Goal: Information Seeking & Learning: Learn about a topic

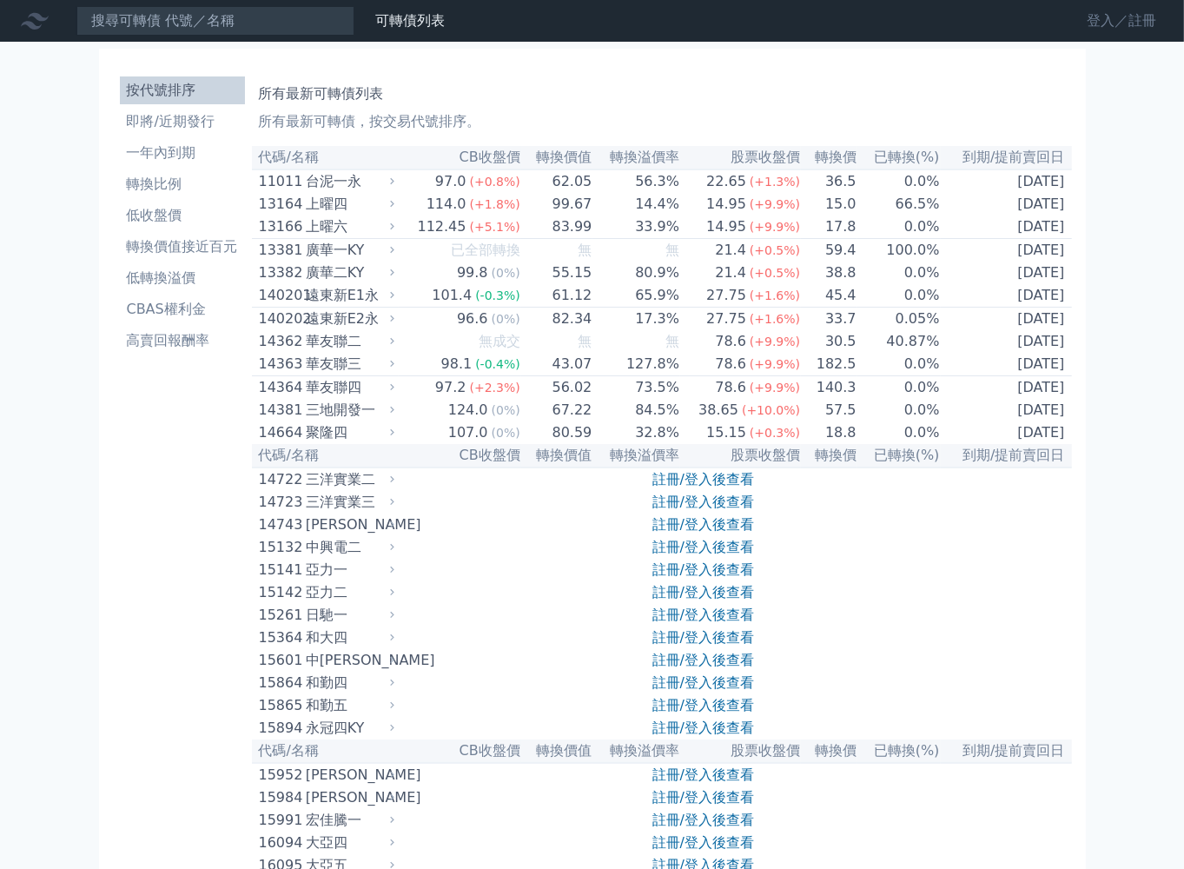
click at [1097, 30] on link "登入／註冊" at bounding box center [1121, 21] width 97 height 28
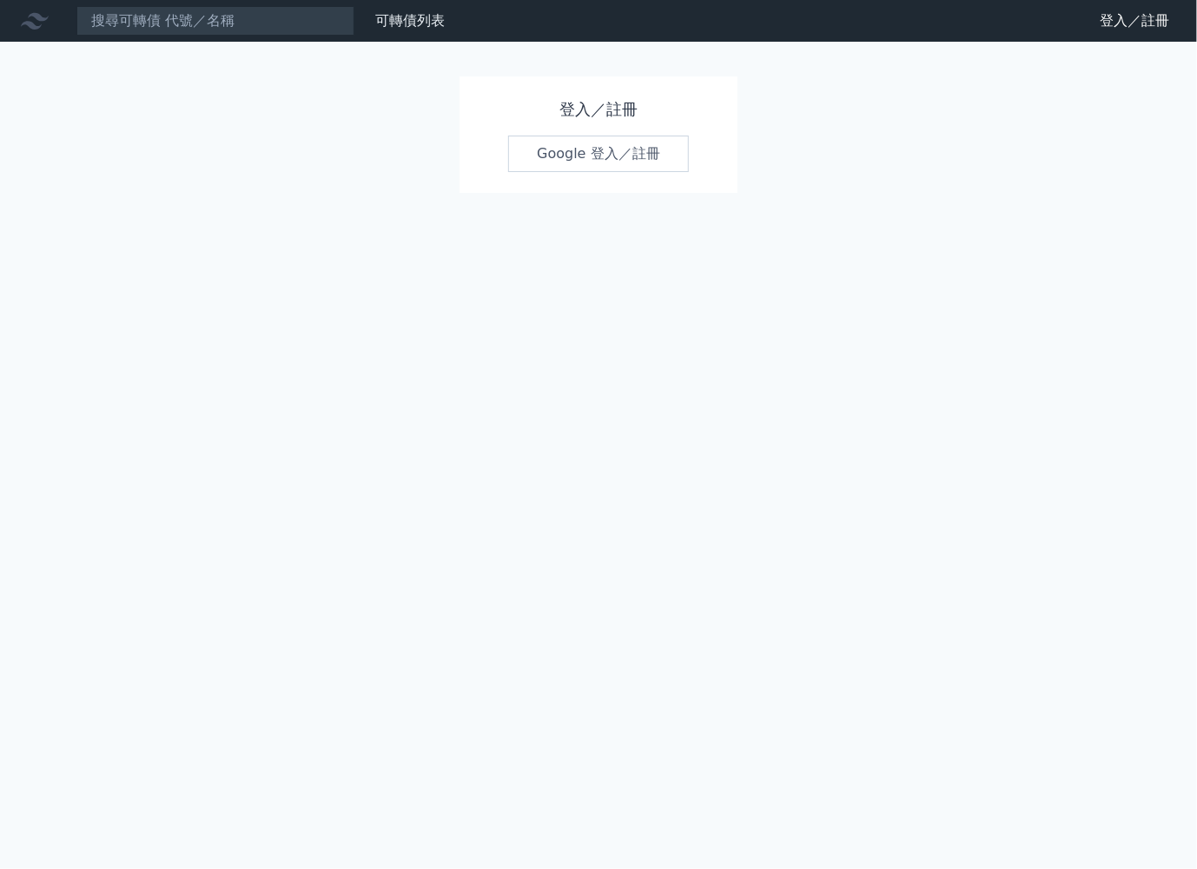
click at [599, 161] on link "Google 登入／註冊" at bounding box center [598, 154] width 181 height 36
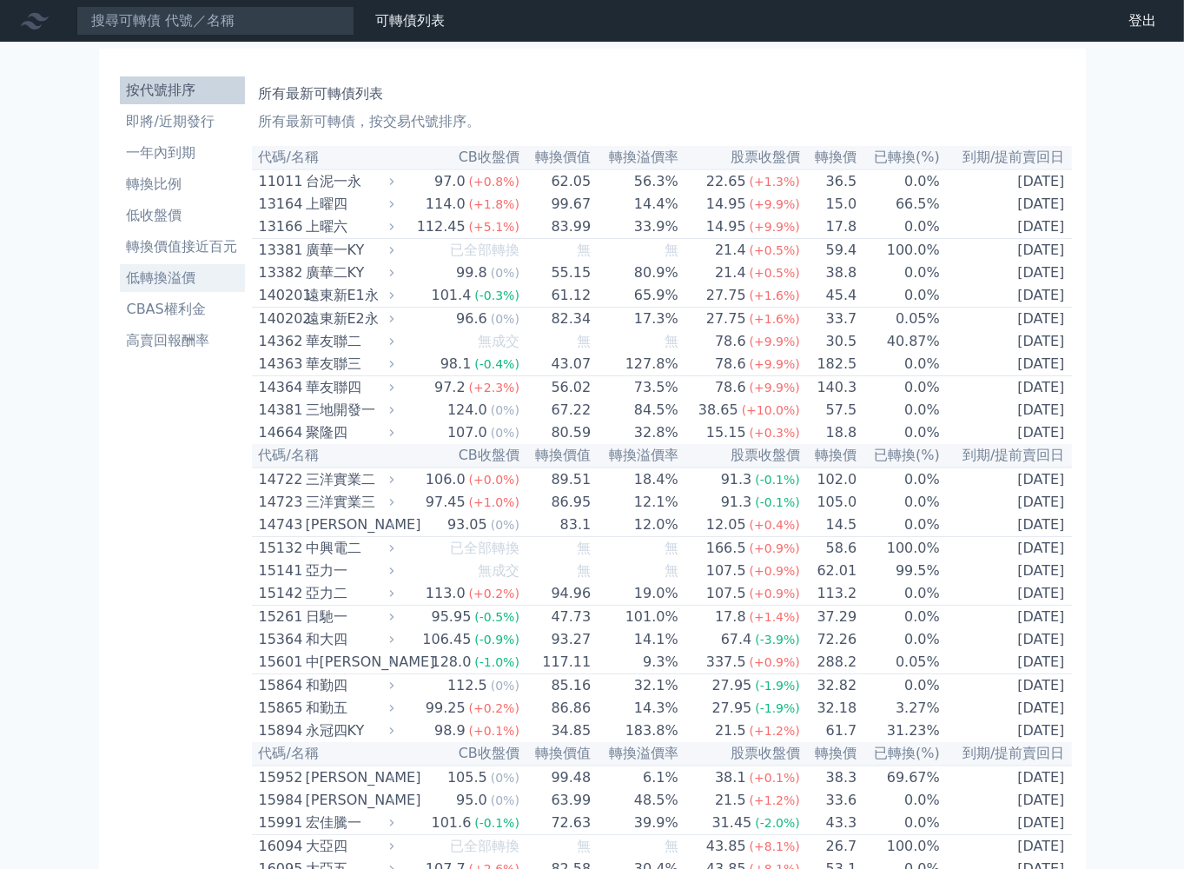
click at [175, 282] on li "低轉換溢價" at bounding box center [182, 278] width 125 height 21
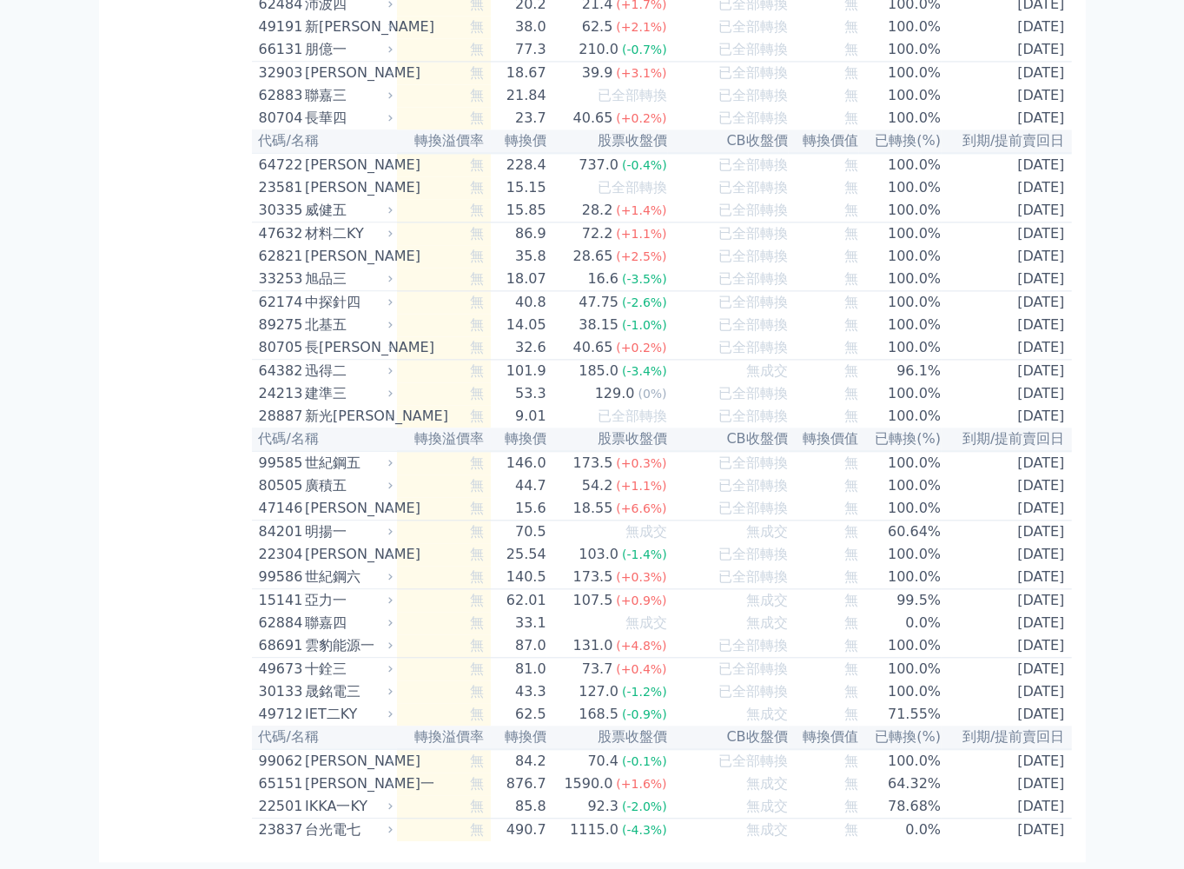
scroll to position [9979, 0]
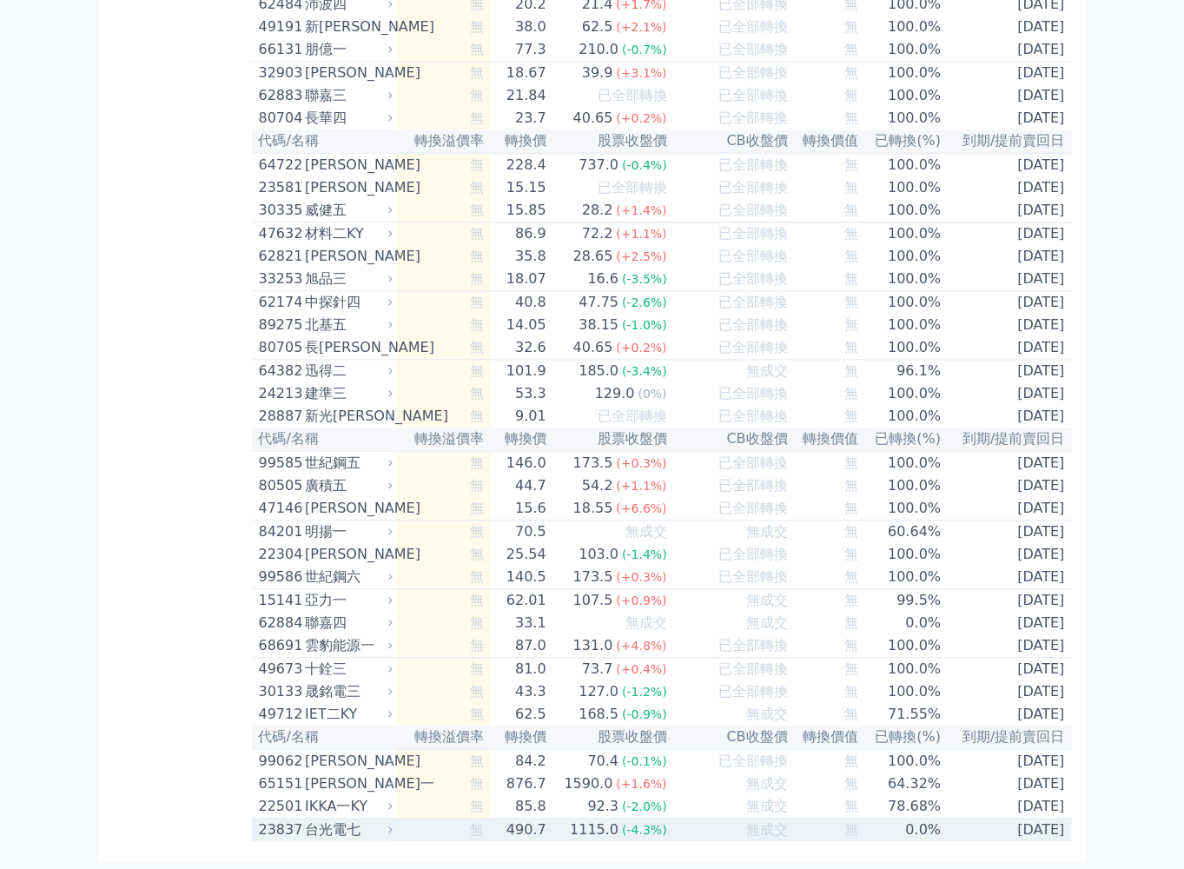
drag, startPoint x: 684, startPoint y: 190, endPoint x: 1063, endPoint y: 827, distance: 741.4
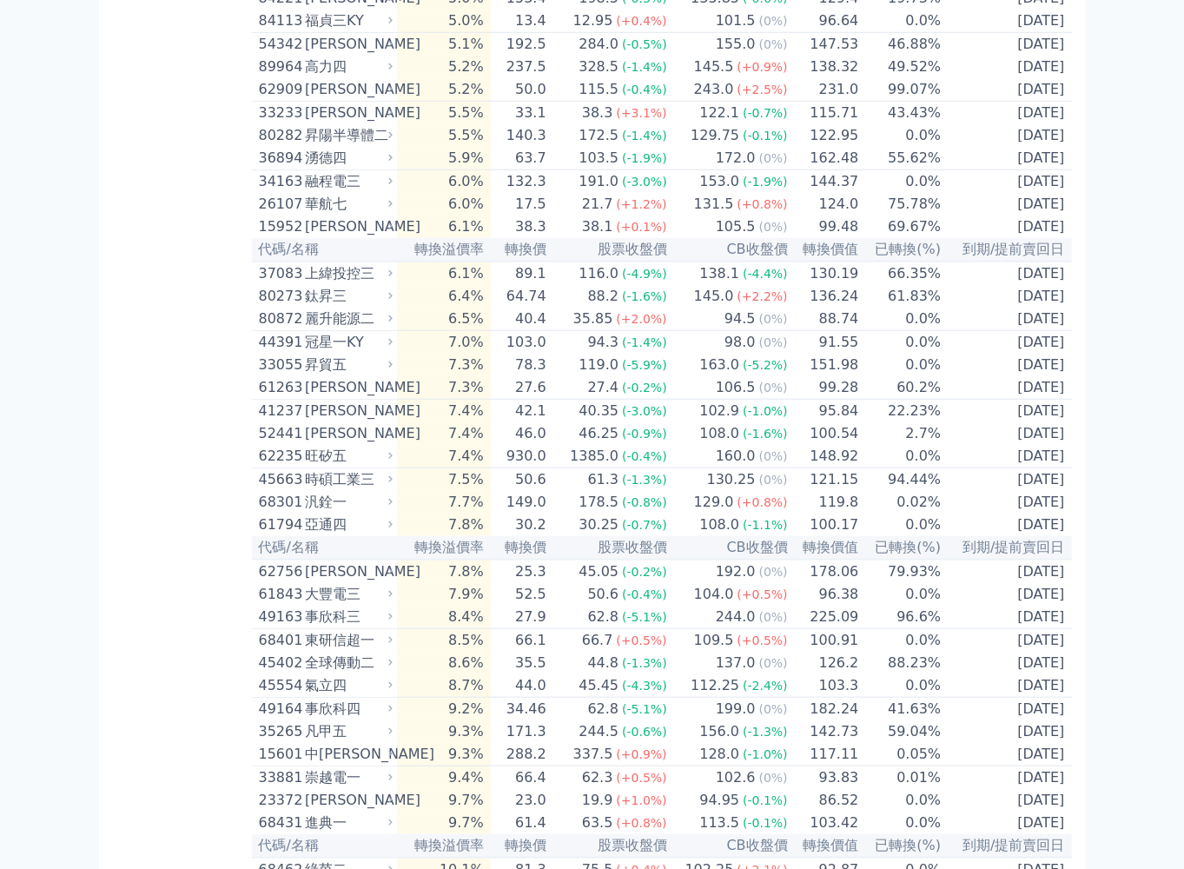
scroll to position [0, 0]
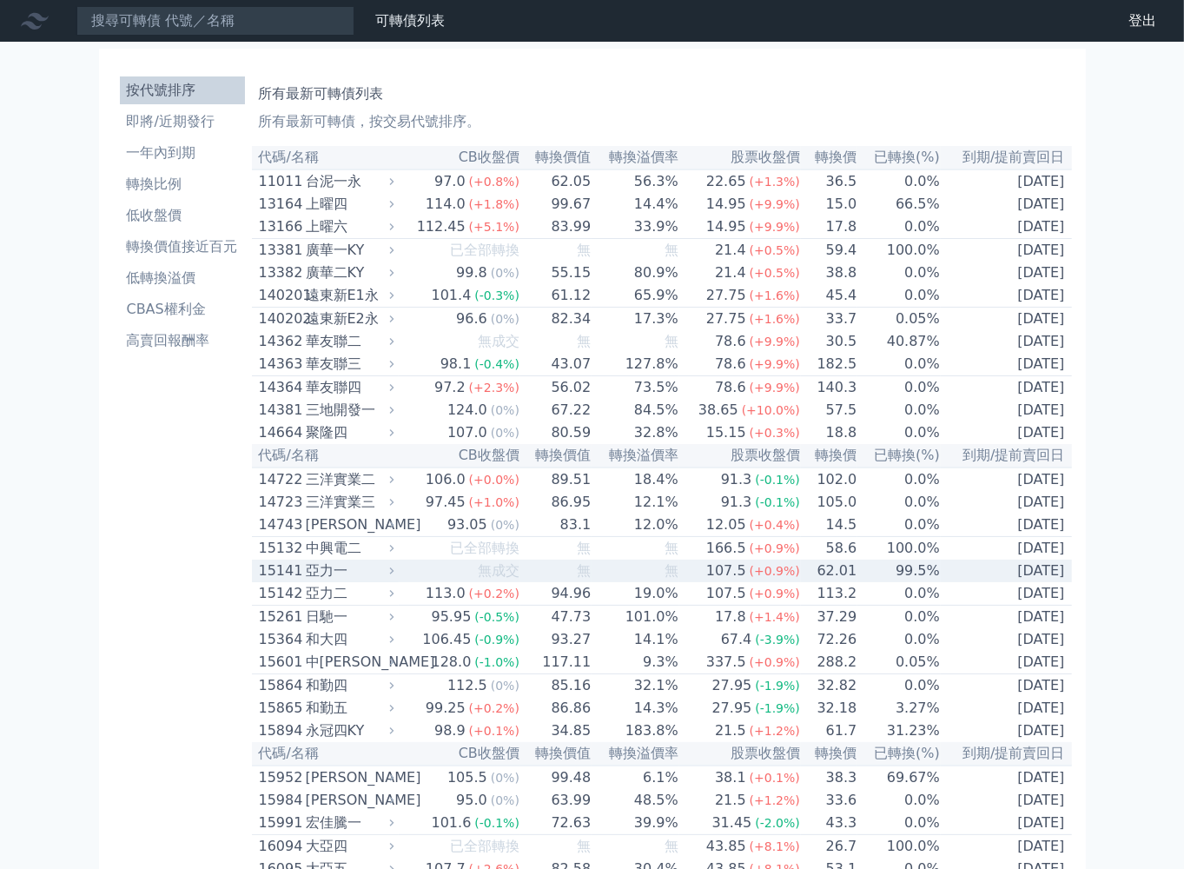
scroll to position [1373, 0]
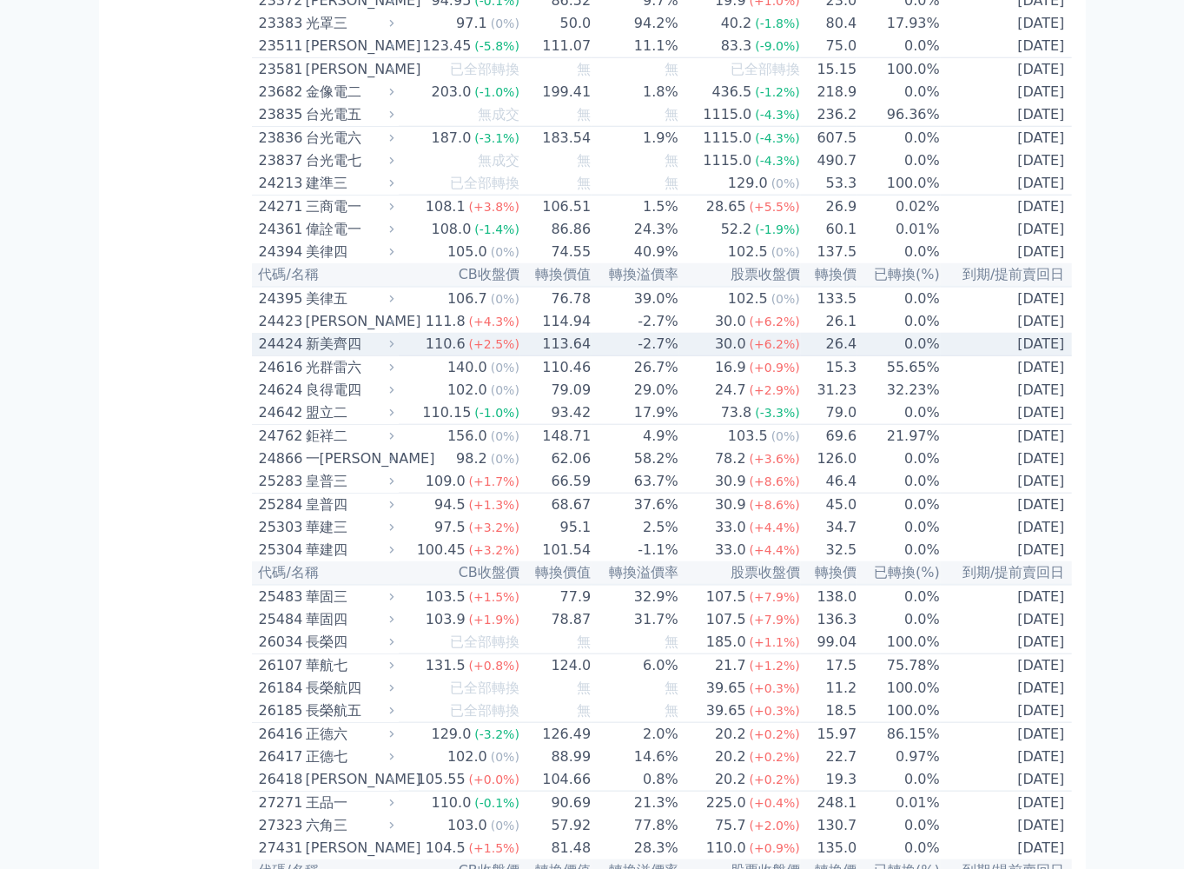
click at [397, 349] on icon at bounding box center [391, 343] width 11 height 11
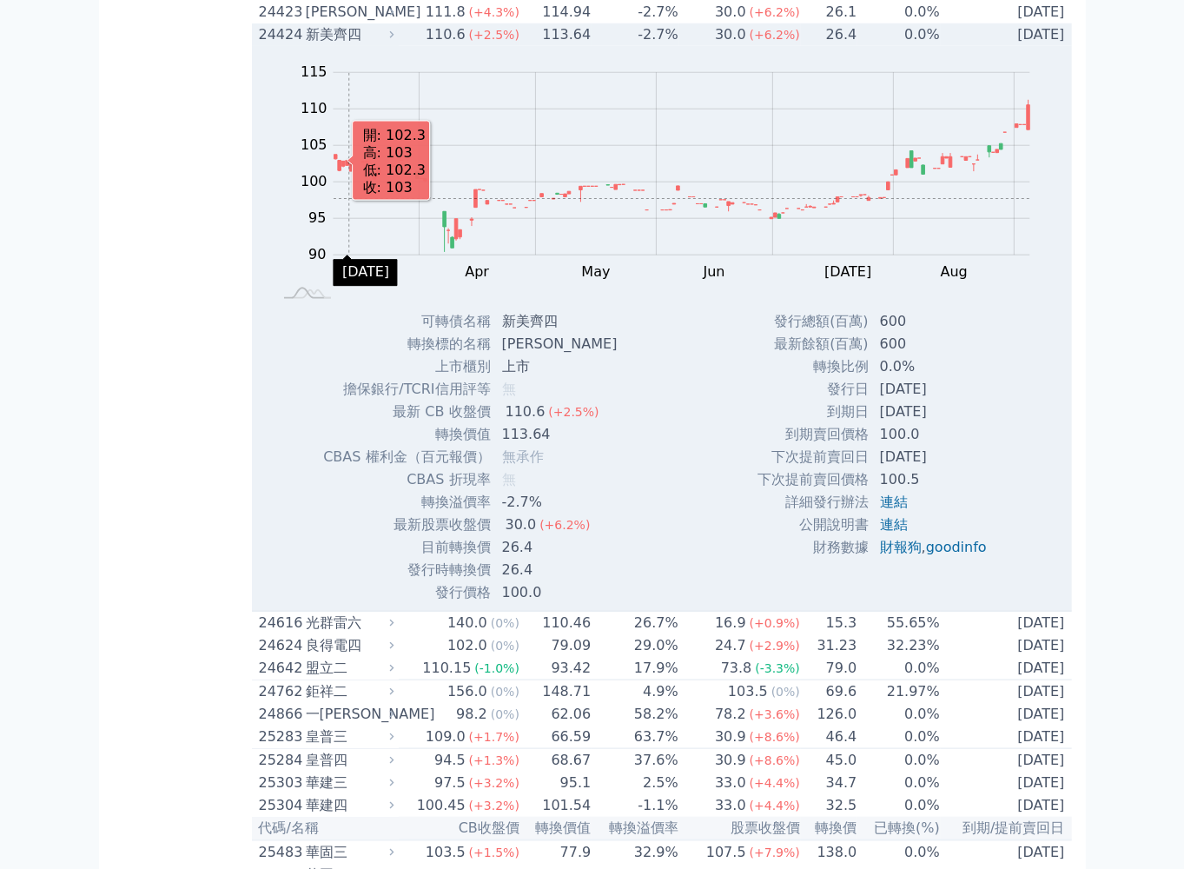
scroll to position [1720, 0]
